Goal: Information Seeking & Learning: Check status

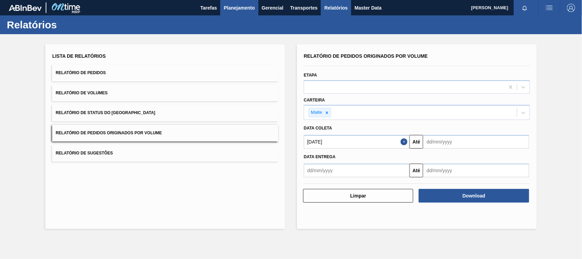
click at [240, 4] on span "Planejamento" at bounding box center [239, 8] width 31 height 8
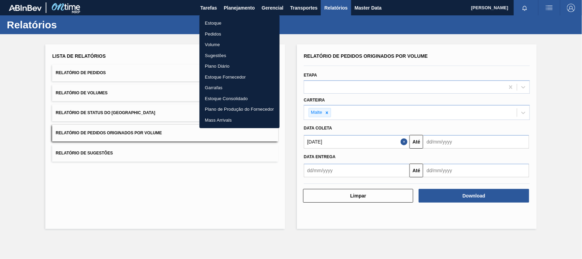
click at [219, 19] on li "Estoque" at bounding box center [240, 23] width 80 height 11
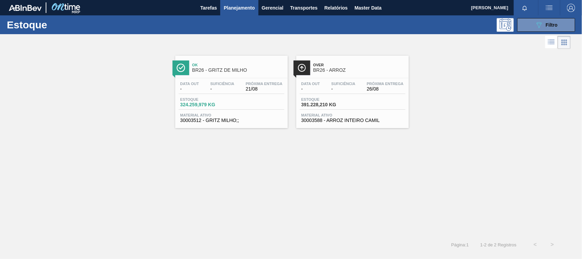
click at [219, 68] on span "BR26 - GRITZ DE MILHO" at bounding box center [238, 70] width 92 height 5
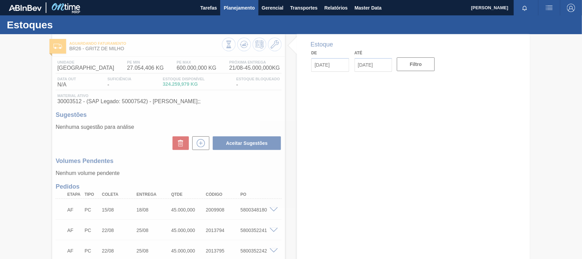
click at [242, 10] on span "Planejamento" at bounding box center [239, 8] width 31 height 8
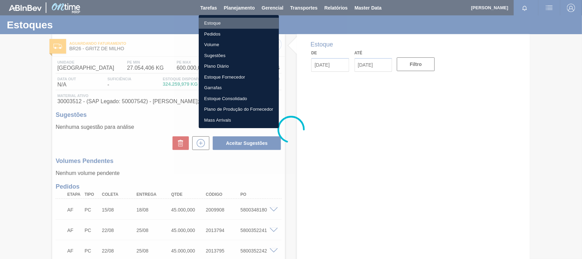
click at [214, 19] on li "Estoque" at bounding box center [239, 23] width 80 height 11
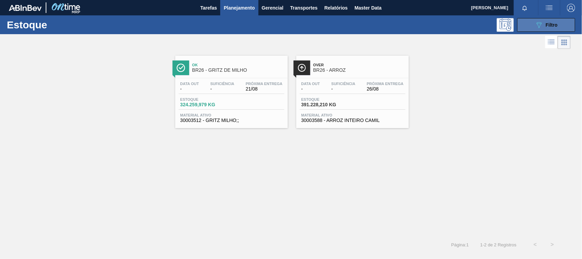
click at [531, 24] on button "089F7B8B-B2A5-4AFE-B5C0-19BA573D28AC Filtro" at bounding box center [547, 25] width 58 height 14
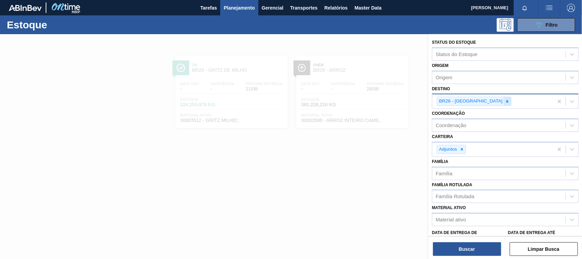
click at [505, 101] on icon at bounding box center [507, 101] width 5 height 5
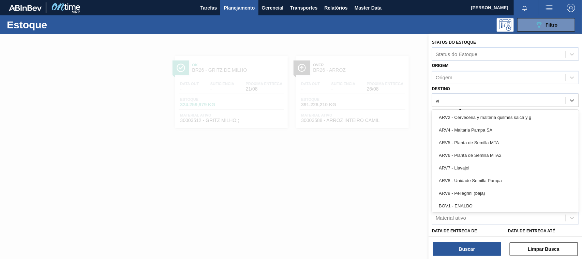
type input "via"
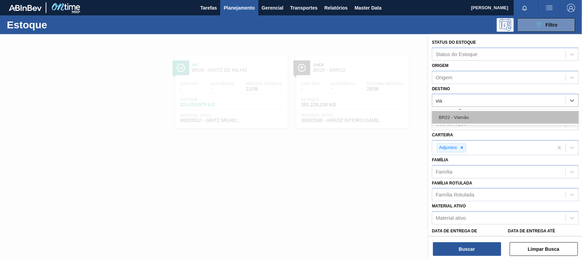
click at [459, 118] on div "BR22 - Viamão" at bounding box center [505, 117] width 147 height 13
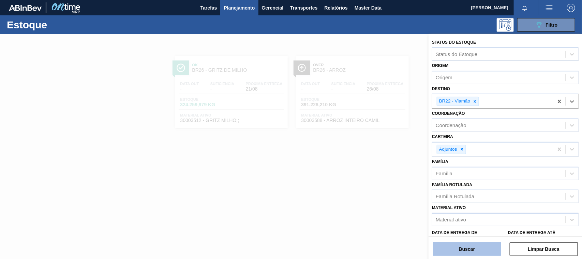
click at [476, 244] on button "Buscar" at bounding box center [467, 249] width 68 height 14
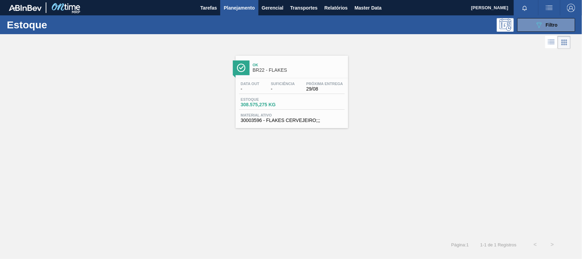
click at [272, 69] on span "BR22 - FLAKES" at bounding box center [299, 70] width 92 height 5
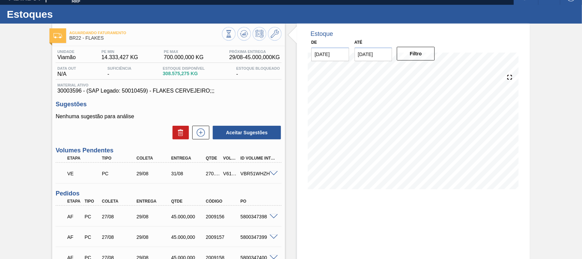
scroll to position [153, 0]
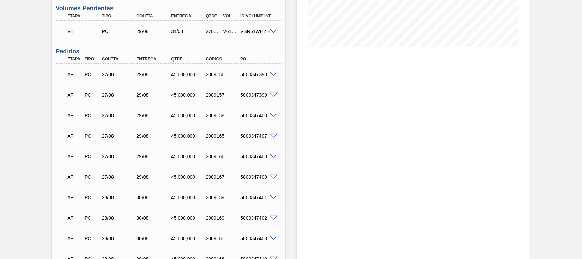
click at [271, 74] on span at bounding box center [274, 74] width 8 height 5
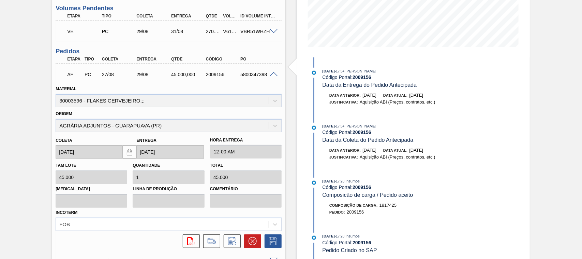
scroll to position [0, 0]
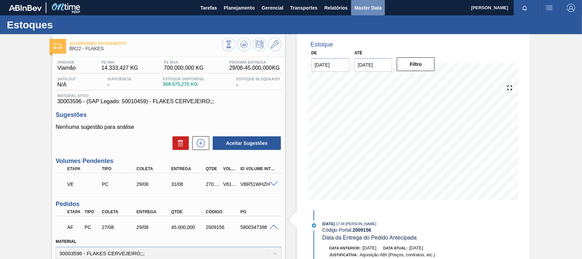
click at [364, 4] on span "Master Data" at bounding box center [368, 8] width 27 height 8
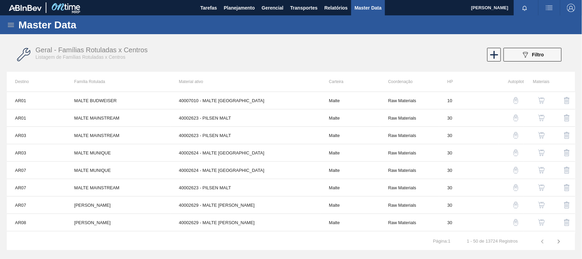
click at [10, 24] on icon at bounding box center [11, 25] width 8 height 8
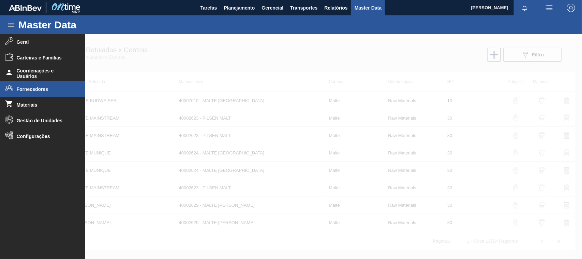
click at [37, 91] on span "Fornecedores" at bounding box center [45, 88] width 56 height 5
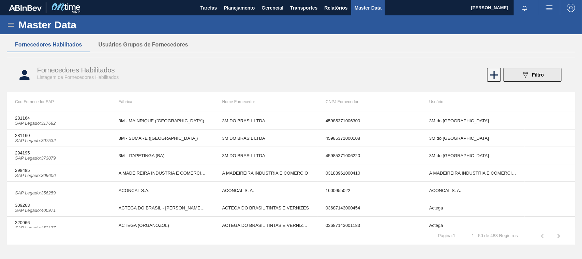
click at [539, 73] on span "Filtro" at bounding box center [539, 74] width 12 height 5
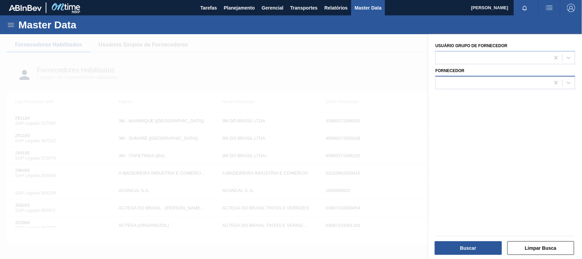
click at [450, 81] on div at bounding box center [493, 82] width 114 height 10
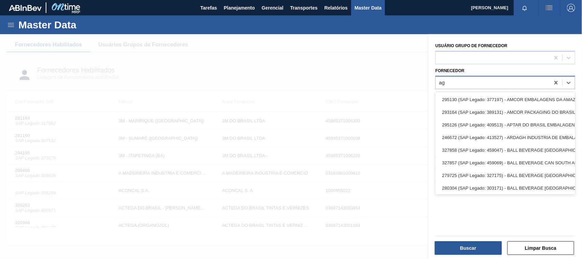
type input "a"
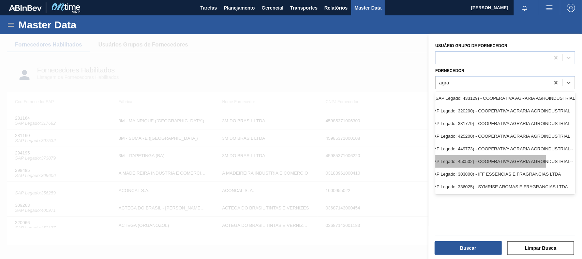
scroll to position [0, 31]
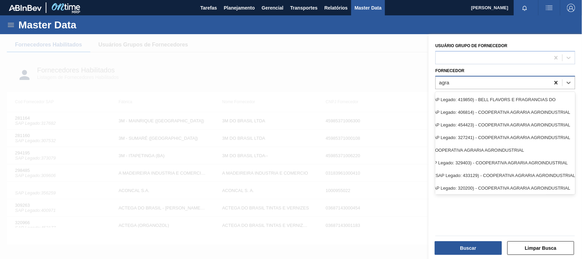
type input "agra"
click at [557, 80] on icon at bounding box center [556, 82] width 7 height 7
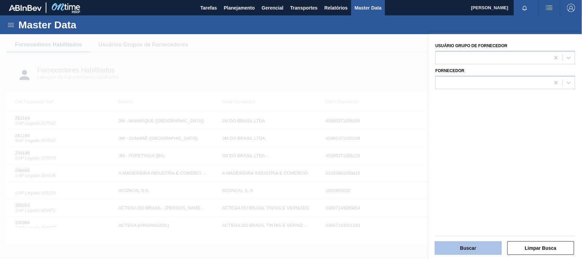
click at [473, 247] on button "Buscar" at bounding box center [468, 248] width 67 height 14
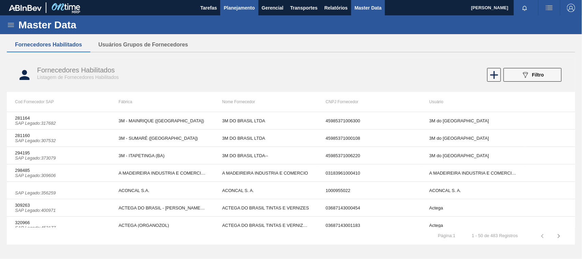
click at [232, 6] on span "Planejamento" at bounding box center [239, 8] width 31 height 8
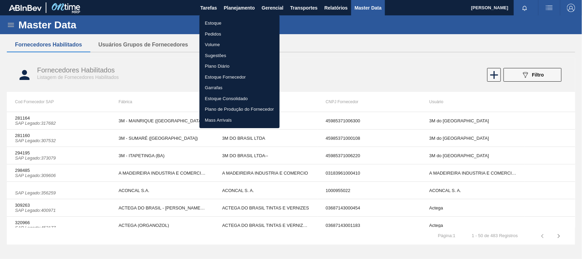
click at [213, 23] on li "Estoque" at bounding box center [240, 23] width 80 height 11
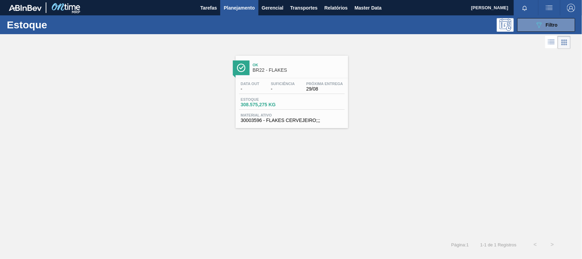
click at [255, 70] on span "BR22 - FLAKES" at bounding box center [299, 70] width 92 height 5
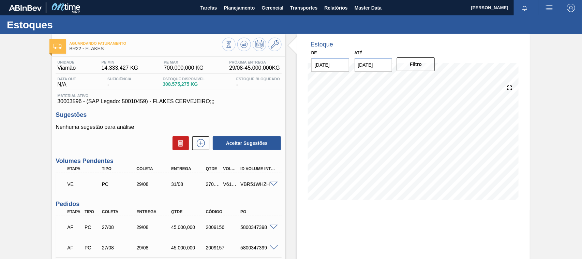
click at [271, 183] on span at bounding box center [274, 184] width 8 height 5
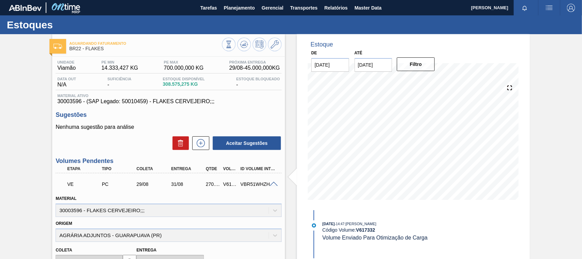
scroll to position [71, 0]
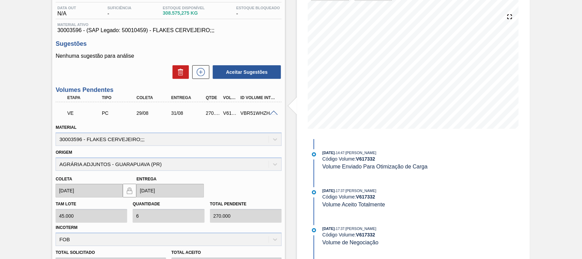
click at [276, 164] on div "Origem AGRÁRIA ADJUNTOS - GUARAPUAVA (PR)" at bounding box center [169, 158] width 226 height 23
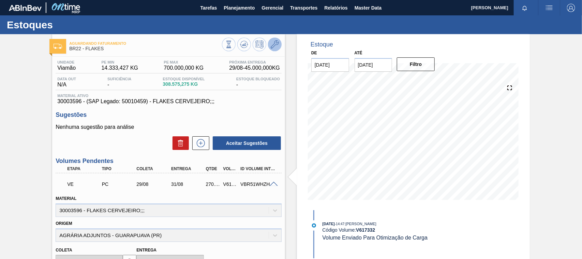
click at [272, 44] on icon at bounding box center [275, 44] width 8 height 8
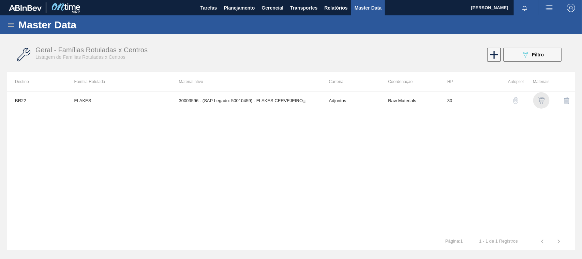
click at [541, 97] on img "button" at bounding box center [541, 100] width 7 height 7
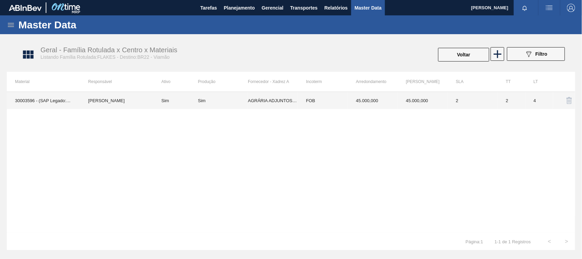
click at [261, 99] on td "AGRÁRIA ADJUNTOS - GUARAPUAVA (PR)" at bounding box center [273, 100] width 50 height 17
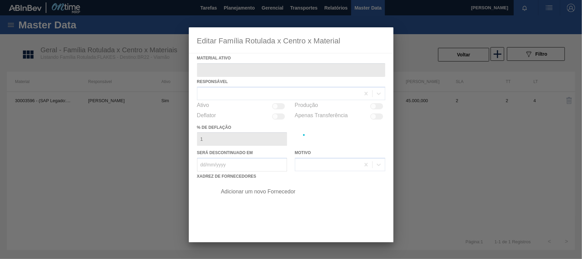
type ativo "30003596 - (SAP Legado: 50010459) - FLAKES CERVEJEIRO;;;"
checkbox input "true"
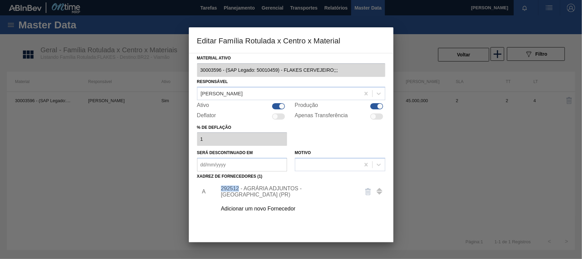
drag, startPoint x: 238, startPoint y: 192, endPoint x: 222, endPoint y: 192, distance: 15.7
click at [222, 192] on div "292512 - AGRÁRIA ADJUNTOS - GUARAPUAVA (PR)" at bounding box center [288, 191] width 134 height 12
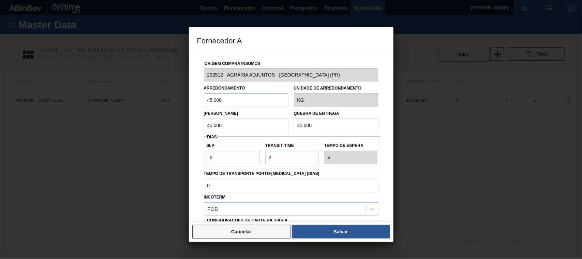
click at [234, 235] on button "Cancelar" at bounding box center [241, 231] width 99 height 14
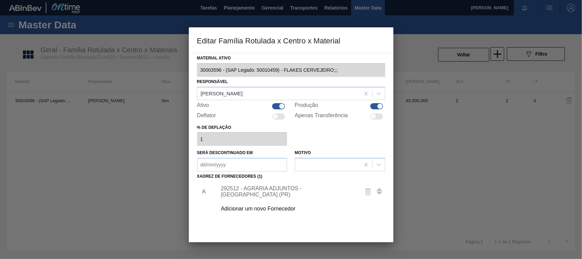
scroll to position [48, 0]
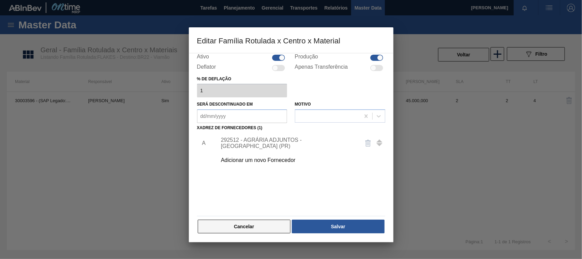
click at [257, 227] on button "Cancelar" at bounding box center [244, 226] width 93 height 14
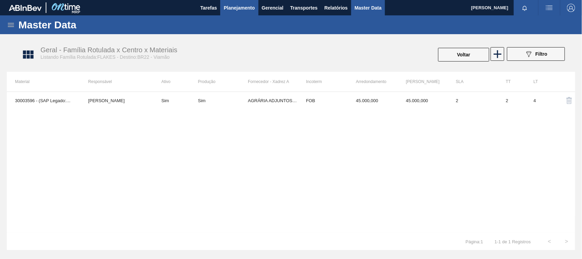
click at [249, 5] on span "Planejamento" at bounding box center [239, 8] width 31 height 8
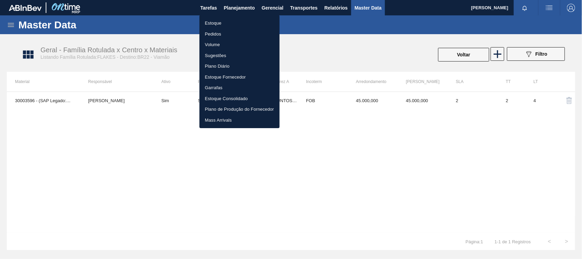
click at [214, 21] on li "Estoque" at bounding box center [240, 23] width 80 height 11
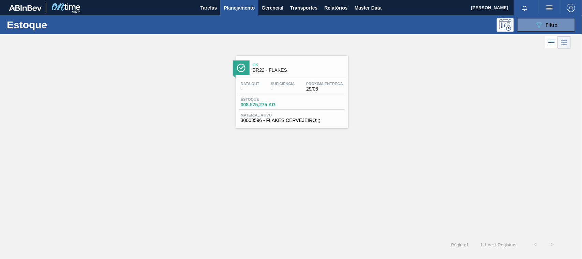
click at [253, 74] on div "Ok BR22 - FLAKES" at bounding box center [299, 67] width 92 height 15
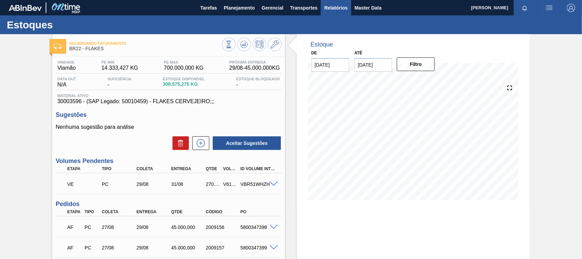
click at [332, 9] on span "Relatórios" at bounding box center [335, 8] width 23 height 8
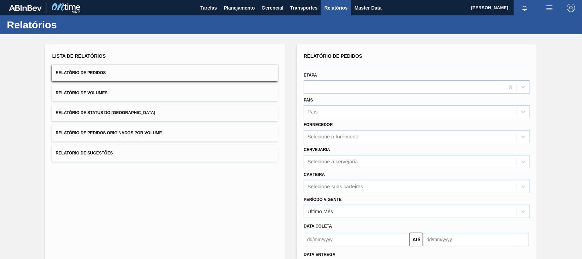
click at [111, 134] on span "Relatório de Pedidos Originados por Volume" at bounding box center [109, 132] width 106 height 5
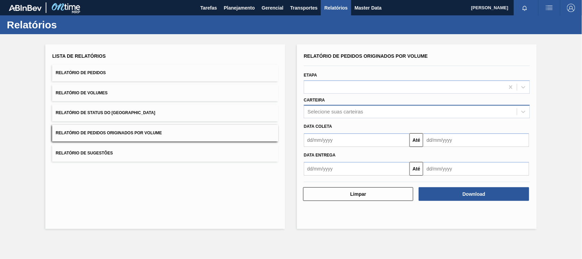
click at [338, 109] on div "Selecione suas carteiras" at bounding box center [336, 112] width 56 height 6
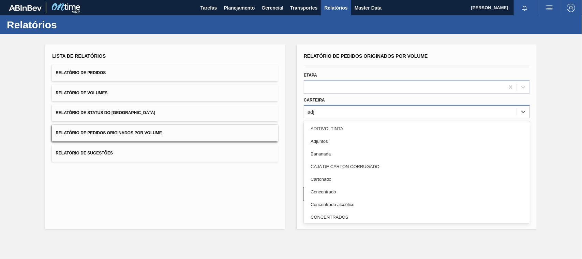
type input "adju"
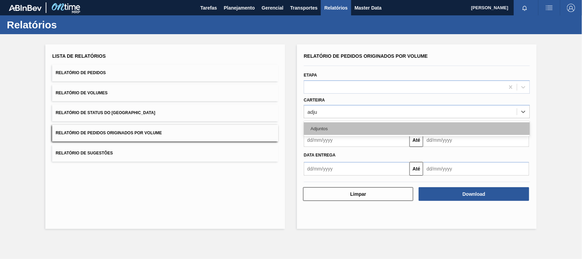
click at [325, 127] on div "Adjuntos" at bounding box center [417, 128] width 226 height 13
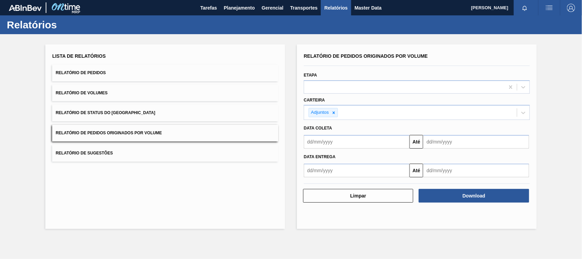
click at [96, 74] on span "Relatório de Pedidos" at bounding box center [81, 72] width 50 height 5
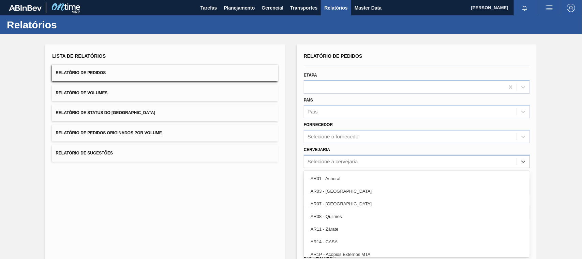
click at [317, 161] on div "option AR01 - Acheral focused, 1 of 92. 92 results available. Use Up and Down t…" at bounding box center [417, 161] width 226 height 13
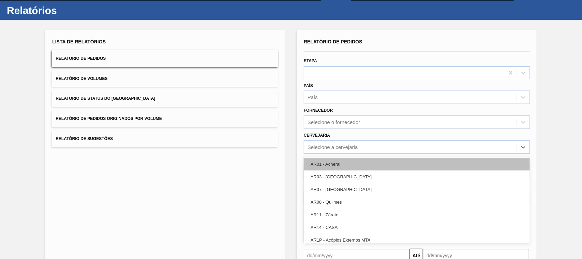
scroll to position [16, 0]
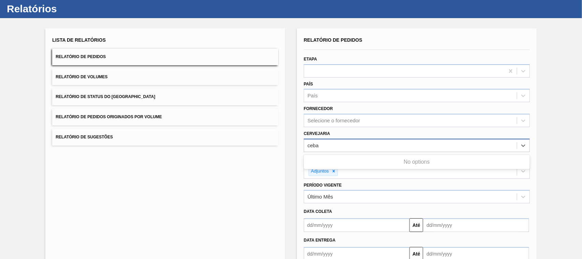
type input "ceb"
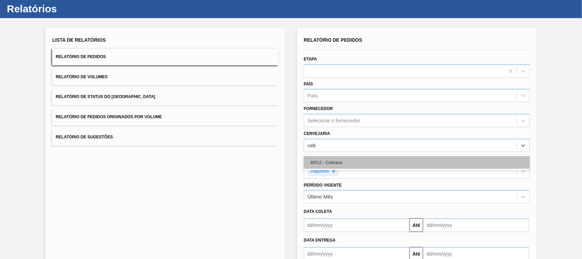
click at [337, 162] on div "BR12 - Cebrasa" at bounding box center [417, 162] width 226 height 13
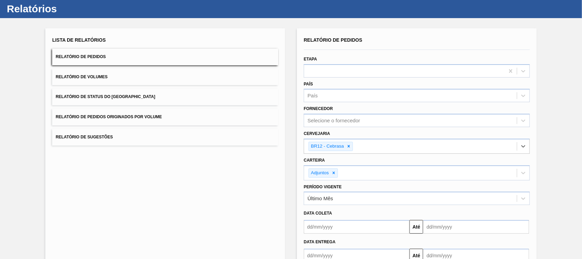
scroll to position [60, 0]
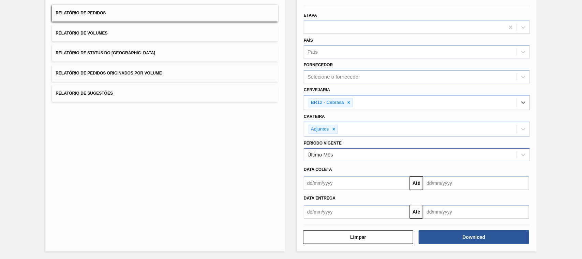
click at [326, 156] on div "Último Mês" at bounding box center [321, 155] width 26 height 6
click at [381, 142] on div "Período Vigente Último Mês" at bounding box center [417, 149] width 226 height 23
click at [354, 179] on input "text" at bounding box center [357, 183] width 106 height 14
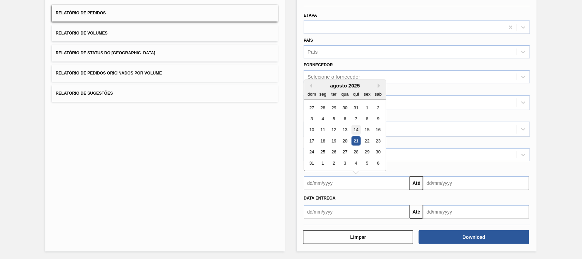
click at [353, 129] on div "14" at bounding box center [356, 129] width 9 height 9
type input "14/08/2025"
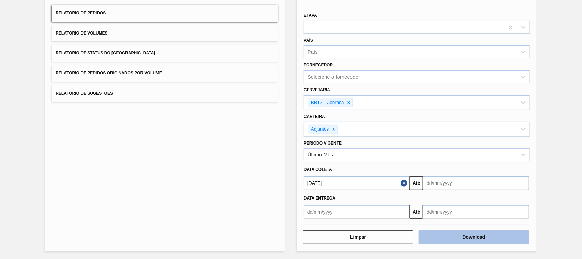
click at [459, 236] on button "Download" at bounding box center [474, 237] width 110 height 14
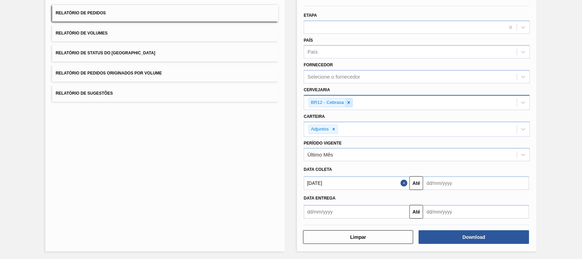
click at [349, 102] on icon at bounding box center [349, 102] width 5 height 5
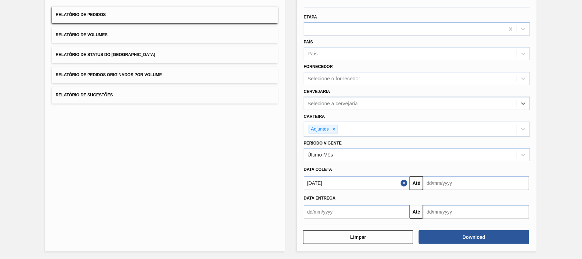
scroll to position [0, 0]
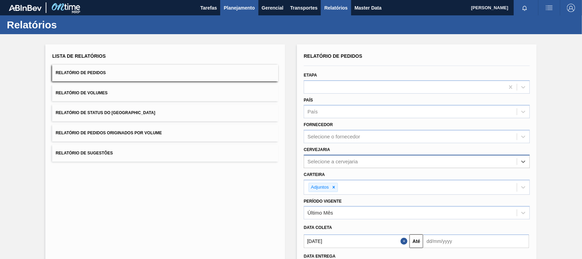
click at [231, 8] on span "Planejamento" at bounding box center [239, 8] width 31 height 8
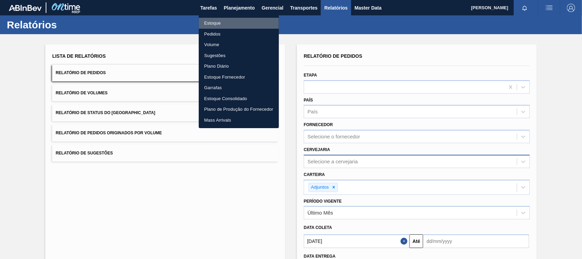
click at [217, 21] on li "Estoque" at bounding box center [239, 23] width 80 height 11
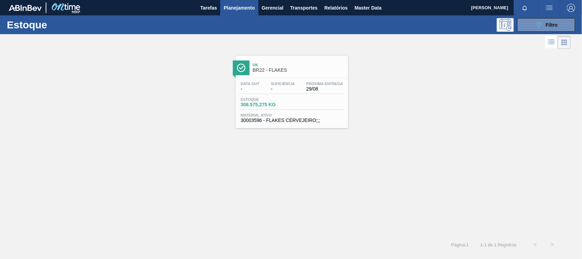
click at [284, 71] on span "BR22 - FLAKES" at bounding box center [299, 70] width 92 height 5
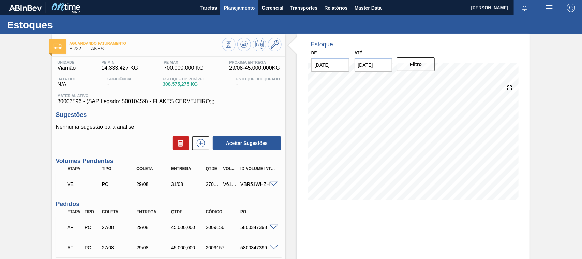
click at [238, 7] on span "Planejamento" at bounding box center [239, 8] width 31 height 8
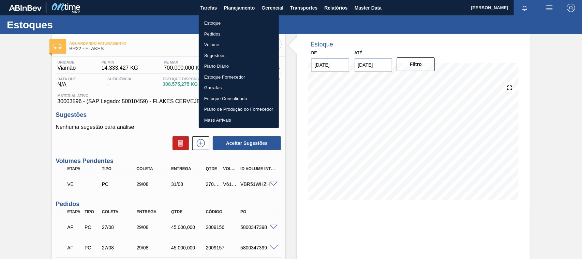
click at [216, 21] on li "Estoque" at bounding box center [239, 23] width 80 height 11
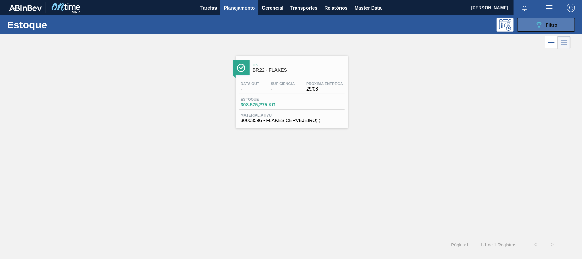
click at [529, 23] on button "089F7B8B-B2A5-4AFE-B5C0-19BA573D28AC Filtro" at bounding box center [547, 25] width 58 height 14
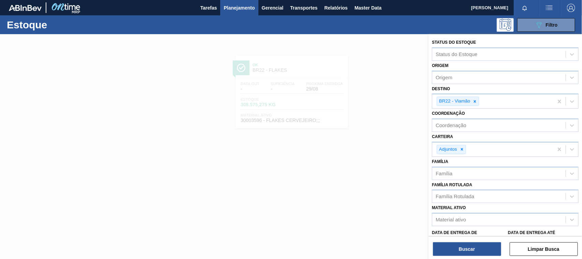
click at [460, 4] on div "Tarefas Planejamento Gerencial Transportes Relatórios Master Data" at bounding box center [291, 7] width 582 height 15
click at [465, 149] on div at bounding box center [463, 149] width 8 height 9
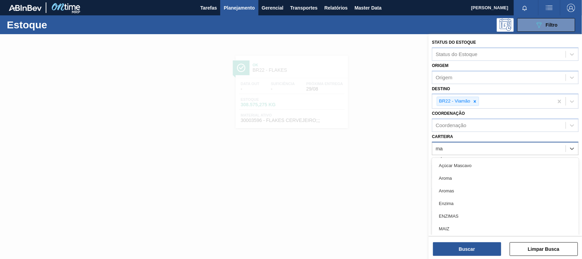
type input "mal"
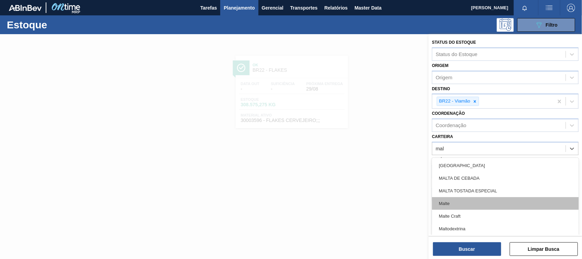
click at [448, 201] on div "Malte" at bounding box center [505, 203] width 147 height 13
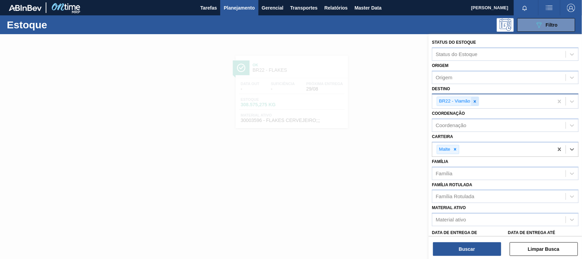
click at [475, 99] on icon at bounding box center [475, 101] width 5 height 5
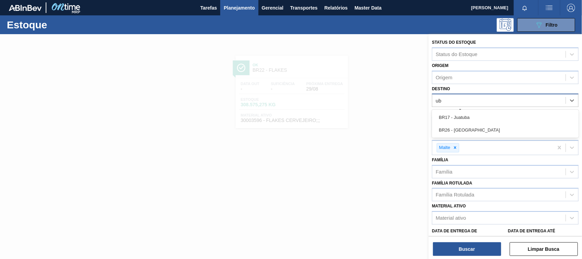
type input "ube"
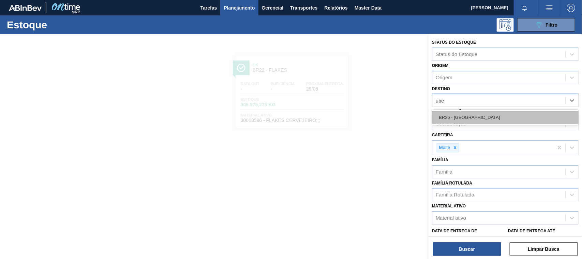
click at [473, 112] on div "BR26 - Uberlândia" at bounding box center [505, 117] width 147 height 13
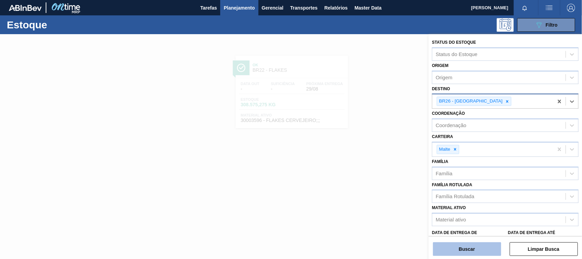
click at [478, 247] on button "Buscar" at bounding box center [467, 249] width 68 height 14
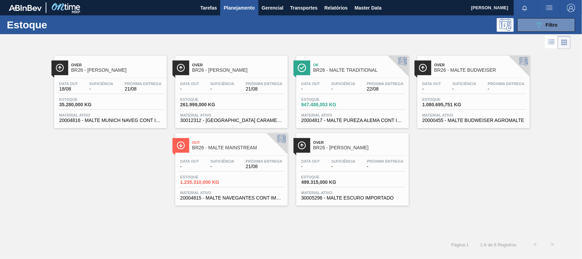
click at [100, 71] on span "BR26 - MALTE MUNIQUE" at bounding box center [117, 70] width 92 height 5
click at [219, 73] on div "Over BR26 - MALTE CORONA" at bounding box center [238, 67] width 92 height 15
click at [338, 75] on div "Ok BR26 - MALTE TRADITIONAL" at bounding box center [360, 67] width 92 height 15
click at [443, 71] on span "BR26 - MALTE BUDWEISER" at bounding box center [481, 70] width 92 height 5
click at [229, 147] on span "BR26 - MALTE MAINSTREAM" at bounding box center [238, 147] width 92 height 5
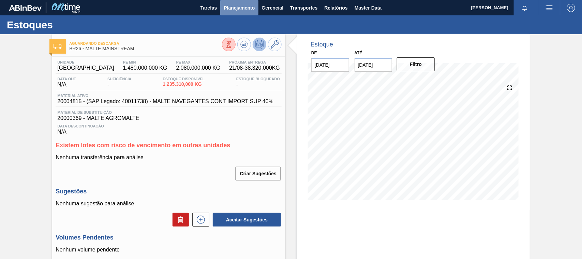
click at [243, 6] on span "Planejamento" at bounding box center [239, 8] width 31 height 8
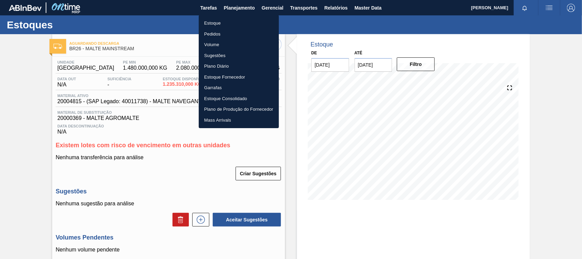
click at [217, 24] on li "Estoque" at bounding box center [239, 23] width 80 height 11
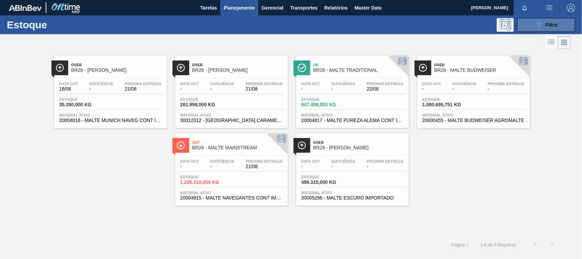
click at [539, 25] on icon "089F7B8B-B2A5-4AFE-B5C0-19BA573D28AC" at bounding box center [539, 25] width 8 height 8
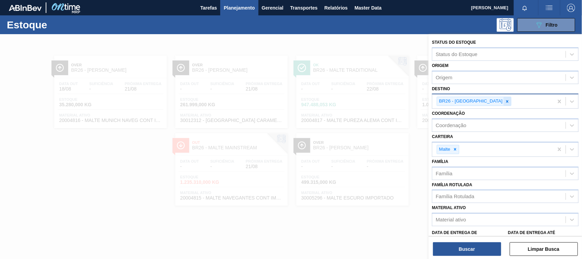
click at [507, 100] on icon at bounding box center [508, 101] width 2 height 2
type input "p"
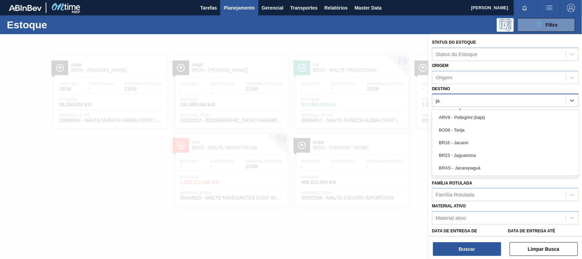
type input "j"
type input "po"
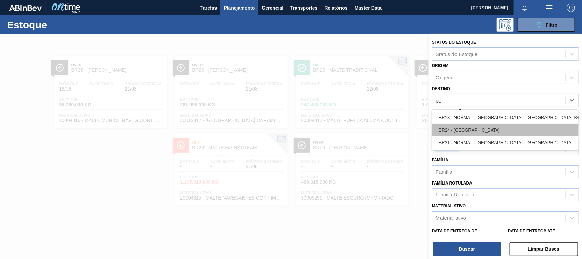
click at [461, 129] on div "BR24 - [GEOGRAPHIC_DATA]" at bounding box center [505, 130] width 147 height 13
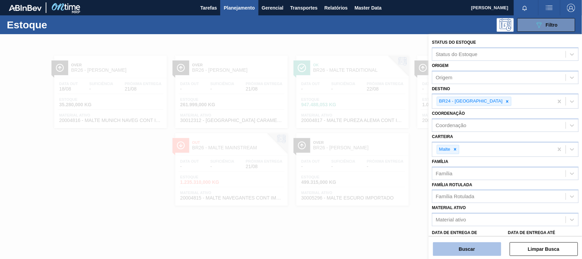
click at [478, 244] on button "Buscar" at bounding box center [467, 249] width 68 height 14
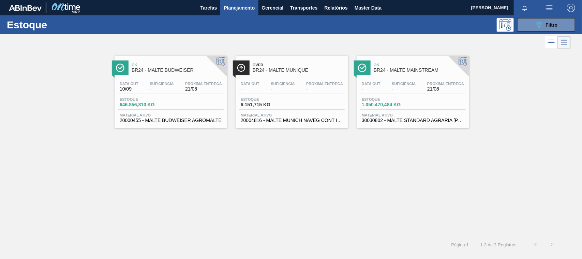
click at [174, 63] on span "Ok" at bounding box center [178, 65] width 92 height 4
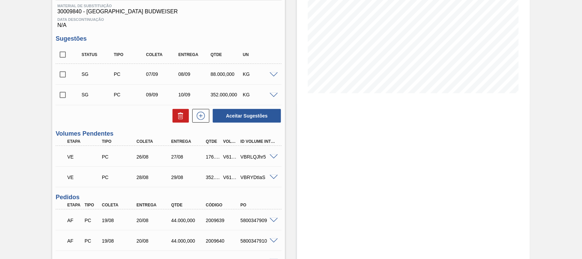
scroll to position [142, 0]
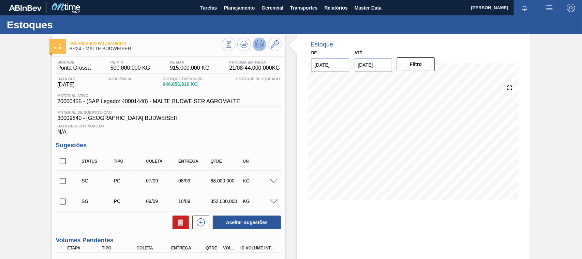
scroll to position [106, 0]
click at [333, 9] on span "Relatórios" at bounding box center [335, 8] width 23 height 8
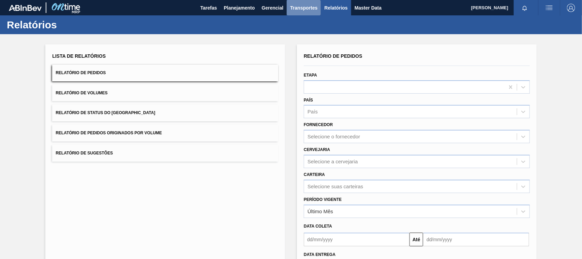
click at [299, 7] on span "Transportes" at bounding box center [303, 8] width 27 height 8
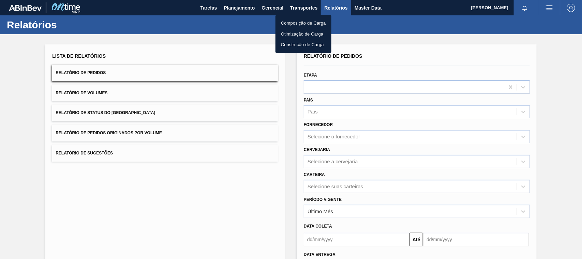
click at [303, 33] on li "Otimização de Carga" at bounding box center [304, 34] width 56 height 11
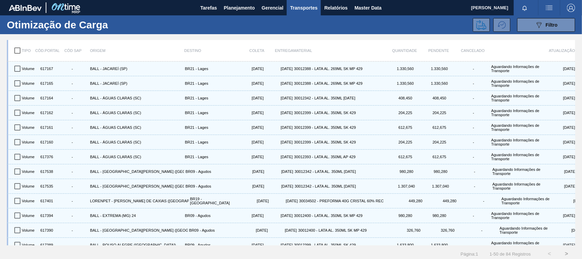
click at [304, 4] on span "Transportes" at bounding box center [303, 8] width 27 height 8
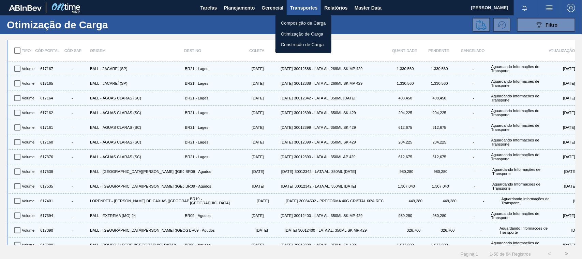
click at [245, 9] on div at bounding box center [291, 129] width 582 height 259
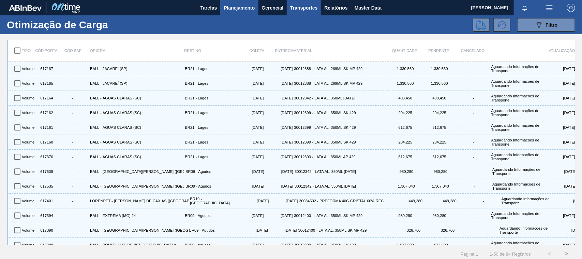
click at [236, 7] on span "Planejamento" at bounding box center [239, 8] width 31 height 8
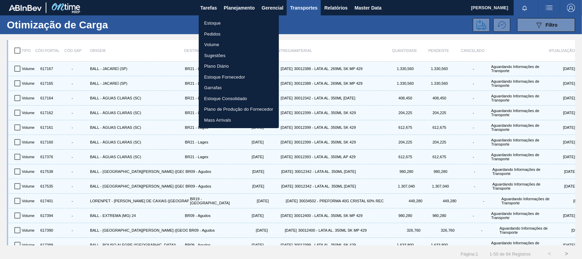
click at [215, 21] on li "Estoque" at bounding box center [239, 23] width 80 height 11
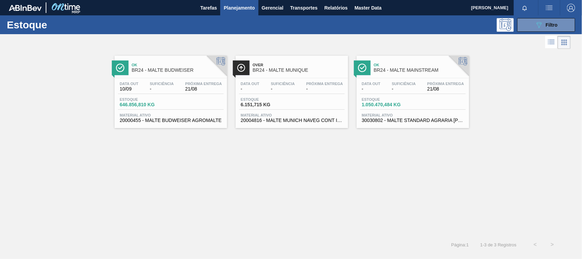
click at [178, 69] on span "BR24 - MALTE BUDWEISER" at bounding box center [178, 70] width 92 height 5
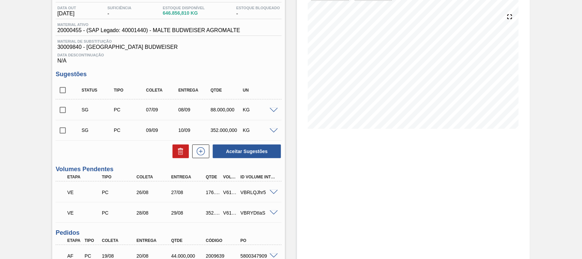
scroll to position [106, 0]
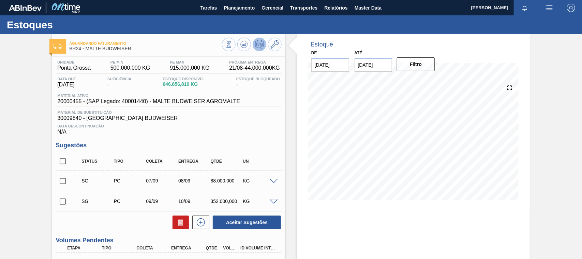
scroll to position [175, 0]
click at [246, 4] on span "Planejamento" at bounding box center [239, 8] width 31 height 8
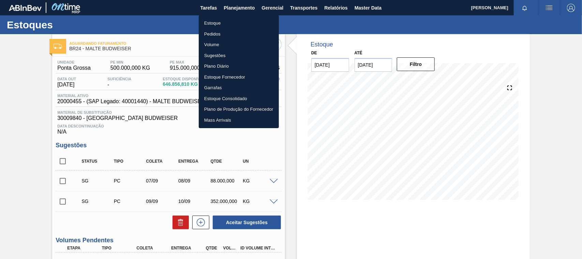
click at [216, 23] on li "Estoque" at bounding box center [239, 23] width 80 height 11
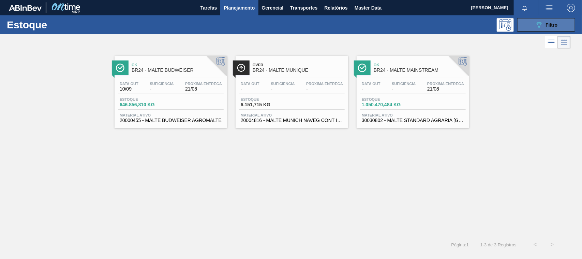
click at [539, 26] on icon "089F7B8B-B2A5-4AFE-B5C0-19BA573D28AC" at bounding box center [539, 25] width 8 height 8
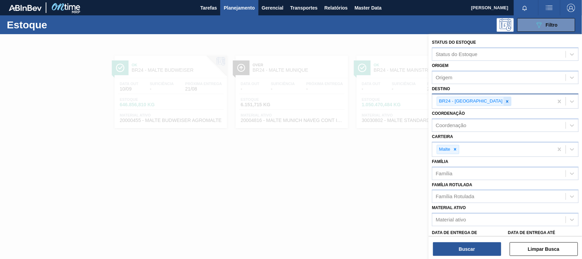
click at [507, 101] on icon at bounding box center [508, 101] width 2 height 2
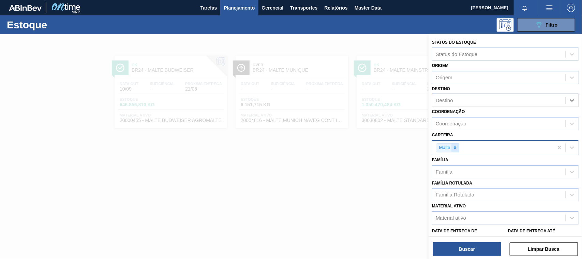
click at [457, 147] on icon at bounding box center [455, 147] width 5 height 5
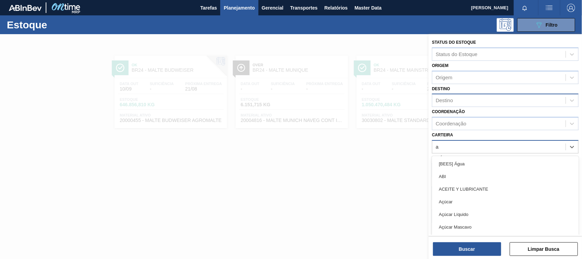
type input "ad"
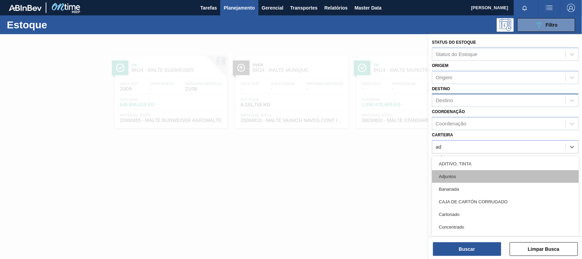
click at [455, 176] on div "Adjuntos" at bounding box center [505, 176] width 147 height 13
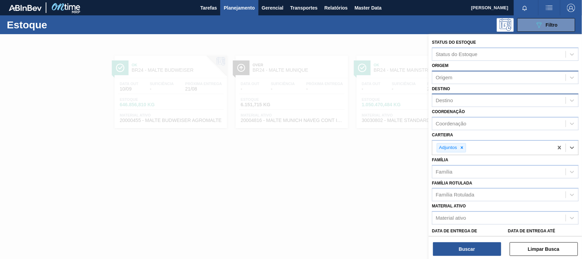
click at [449, 77] on div "Origem" at bounding box center [444, 77] width 17 height 6
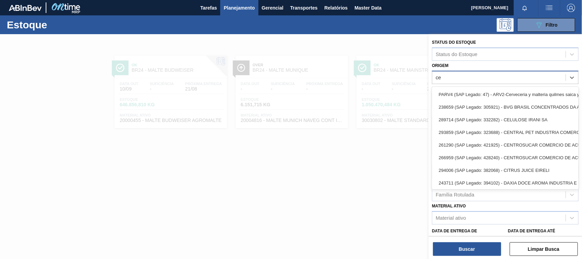
type input "c"
click at [410, 43] on div at bounding box center [291, 163] width 582 height 259
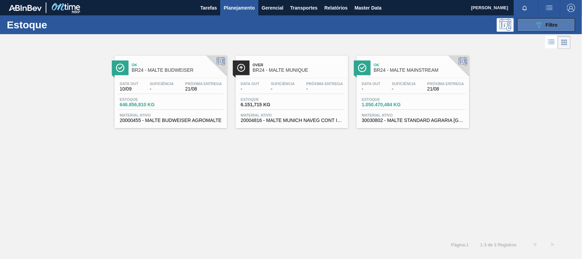
click at [533, 27] on button "089F7B8B-B2A5-4AFE-B5C0-19BA573D28AC Filtro" at bounding box center [547, 25] width 58 height 14
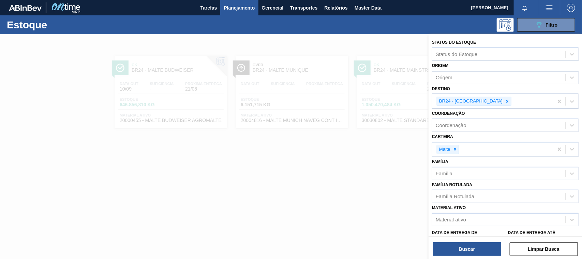
click at [492, 98] on div "BR24 - [GEOGRAPHIC_DATA]" at bounding box center [474, 101] width 75 height 9
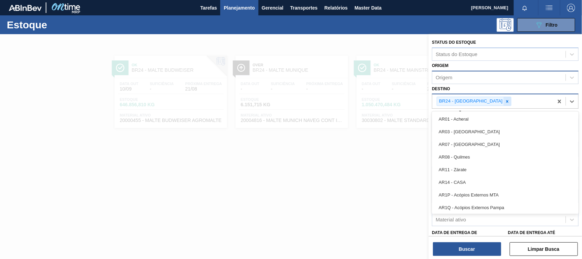
click at [507, 101] on icon at bounding box center [508, 101] width 2 height 2
type input "ce"
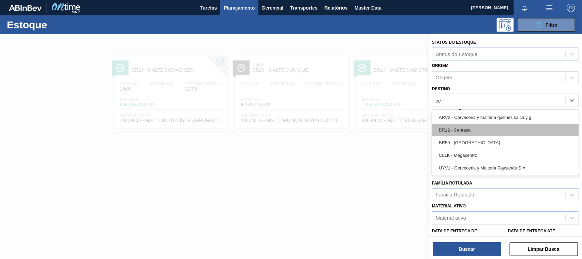
click at [463, 128] on div "BR12 - Cebrasa" at bounding box center [505, 130] width 147 height 13
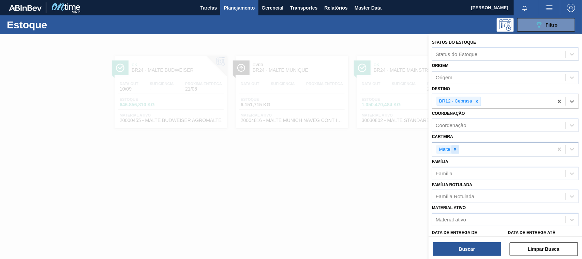
click at [456, 148] on icon at bounding box center [455, 149] width 2 height 2
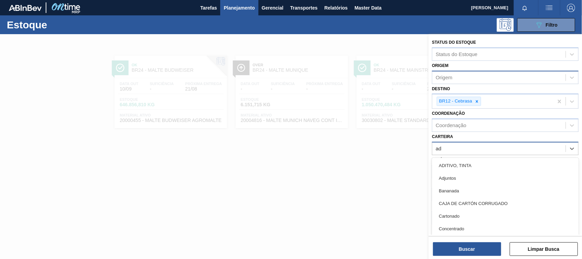
type input "adj"
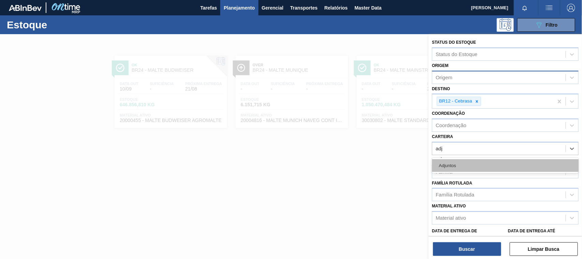
click at [456, 161] on div "Adjuntos" at bounding box center [505, 165] width 147 height 13
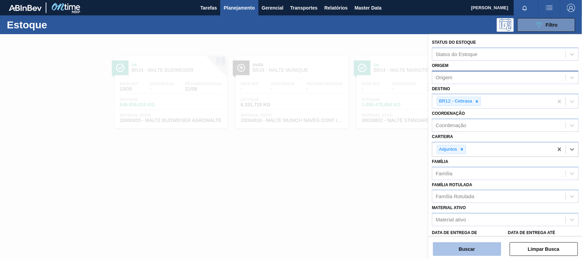
click at [473, 248] on button "Buscar" at bounding box center [467, 249] width 68 height 14
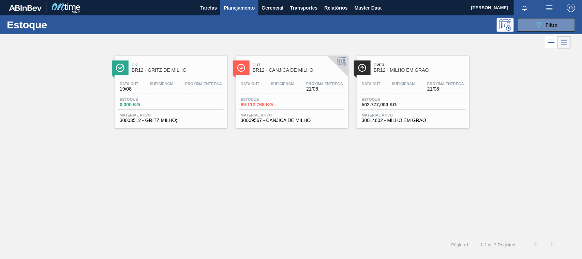
click at [274, 72] on span "BR12 - CANJICA DE MILHO" at bounding box center [299, 70] width 92 height 5
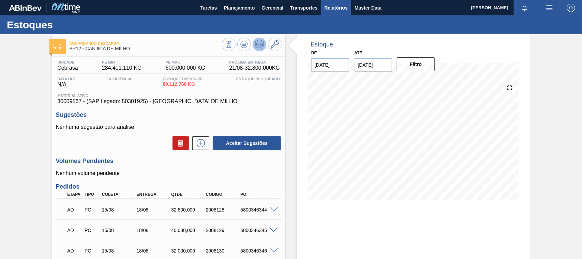
click at [328, 5] on span "Relatórios" at bounding box center [335, 8] width 23 height 8
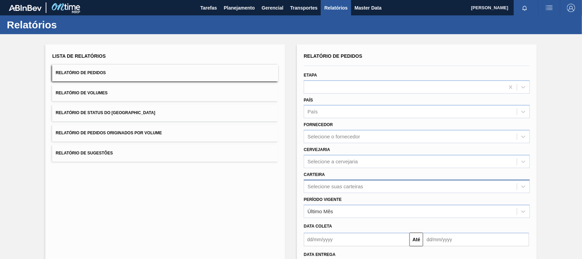
click at [319, 188] on div "Selecione suas carteiras" at bounding box center [417, 185] width 226 height 13
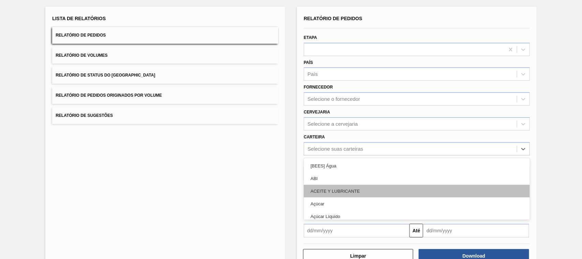
scroll to position [41, 0]
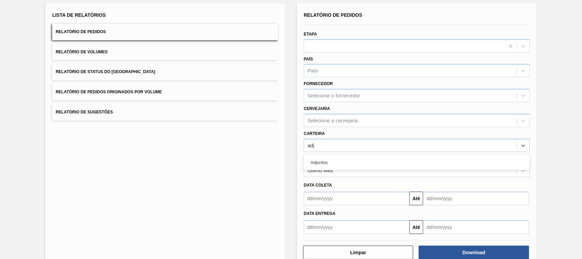
type input "adju"
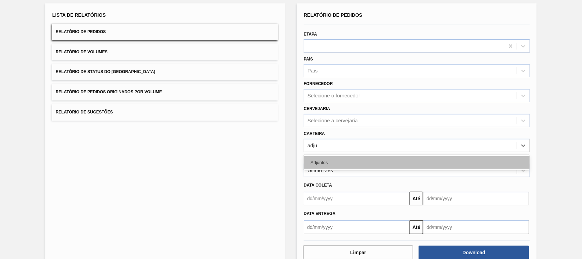
click at [336, 161] on div "Adjuntos" at bounding box center [417, 162] width 226 height 13
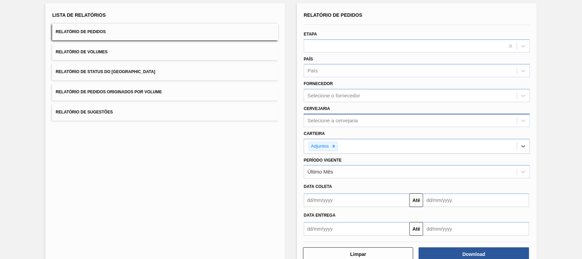
click at [321, 118] on div "Selecione a cervejaria" at bounding box center [333, 120] width 50 height 6
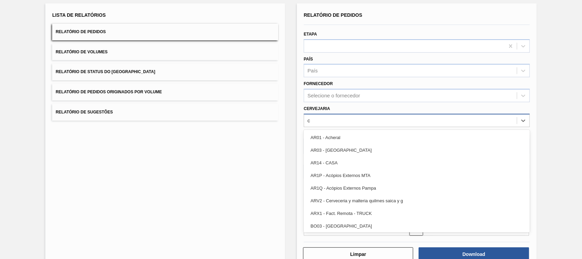
type input "ce"
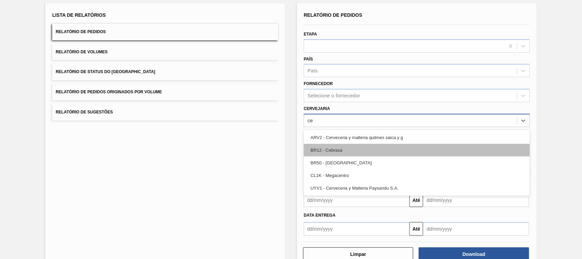
click at [343, 148] on div "BR12 - Cebrasa" at bounding box center [417, 150] width 226 height 13
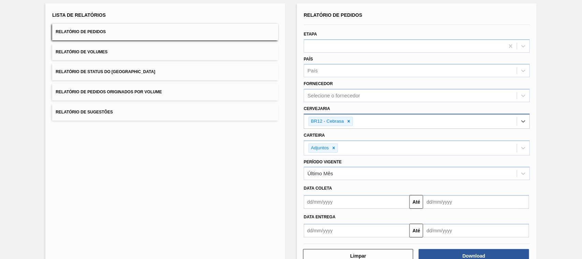
click at [328, 199] on input "text" at bounding box center [357, 202] width 106 height 14
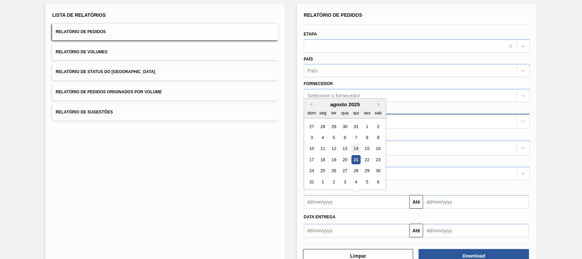
click at [353, 145] on div "14" at bounding box center [356, 148] width 9 height 9
type input "[DATE]"
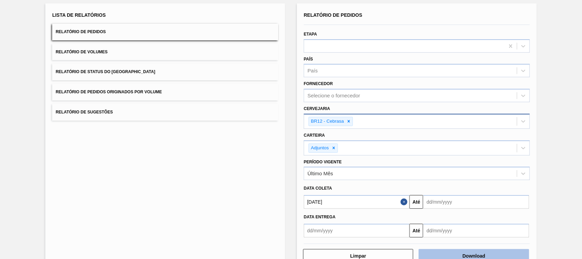
click at [458, 251] on button "Download" at bounding box center [474, 256] width 110 height 14
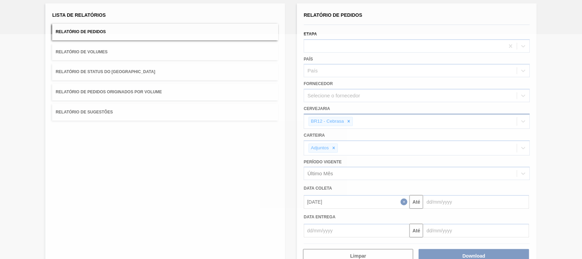
scroll to position [0, 0]
